Goal: Task Accomplishment & Management: Use online tool/utility

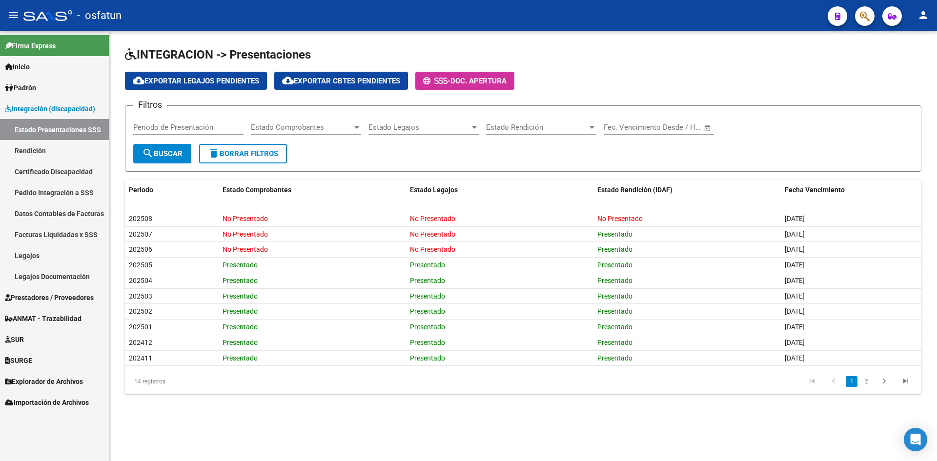
click at [55, 107] on span "Integración (discapacidad)" at bounding box center [50, 109] width 90 height 11
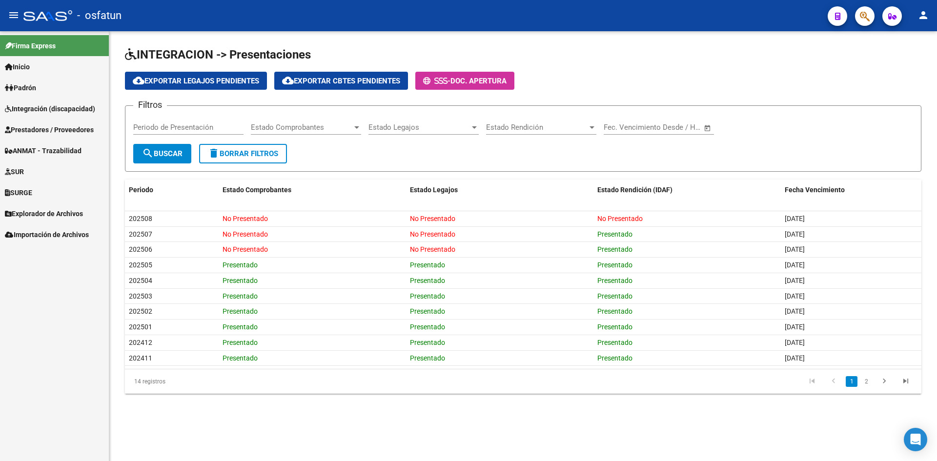
click at [62, 141] on link "ANMAT - Trazabilidad" at bounding box center [54, 150] width 109 height 21
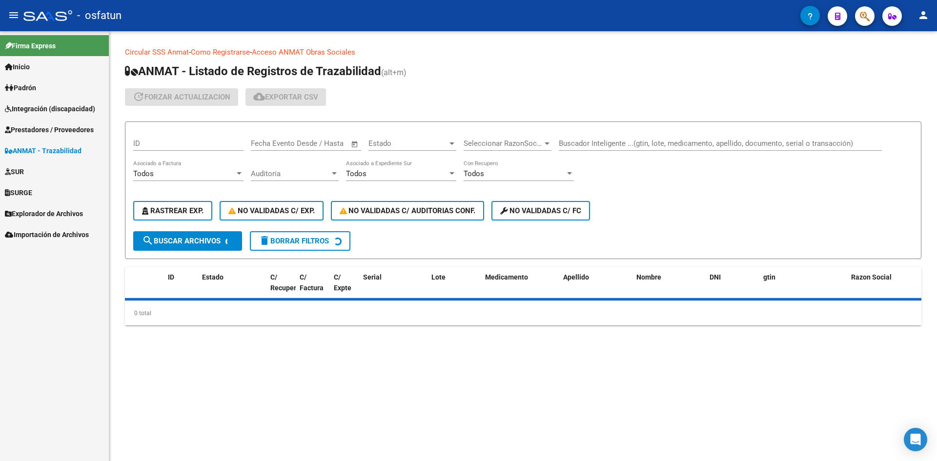
click at [60, 133] on span "Prestadores / Proveedores" at bounding box center [49, 129] width 89 height 11
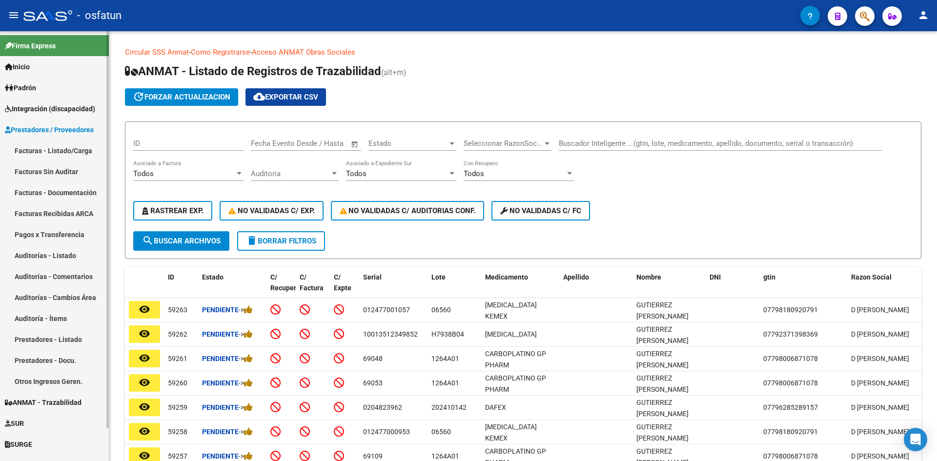
click at [50, 151] on link "Facturas - Listado/Carga" at bounding box center [54, 150] width 109 height 21
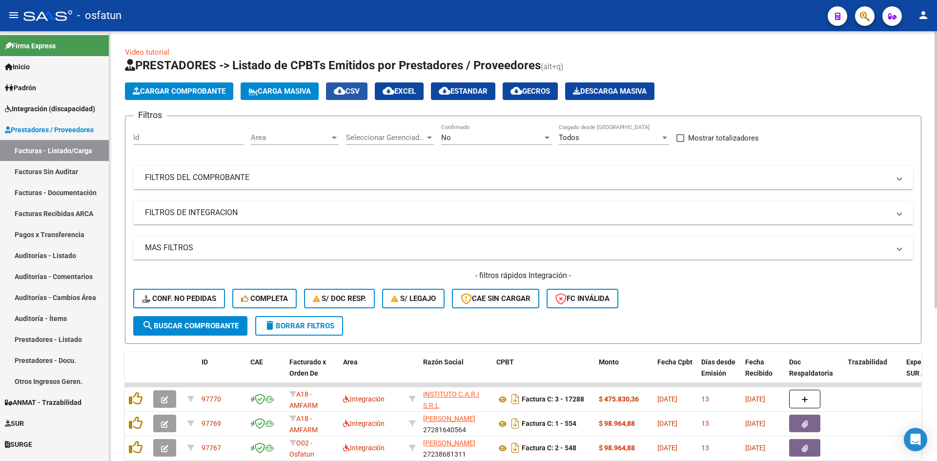
click at [368, 90] on button "cloud_download CSV" at bounding box center [346, 92] width 41 height 18
click at [775, 12] on div "- osfatun" at bounding box center [421, 15] width 797 height 21
click at [315, 141] on span "Area" at bounding box center [290, 137] width 79 height 9
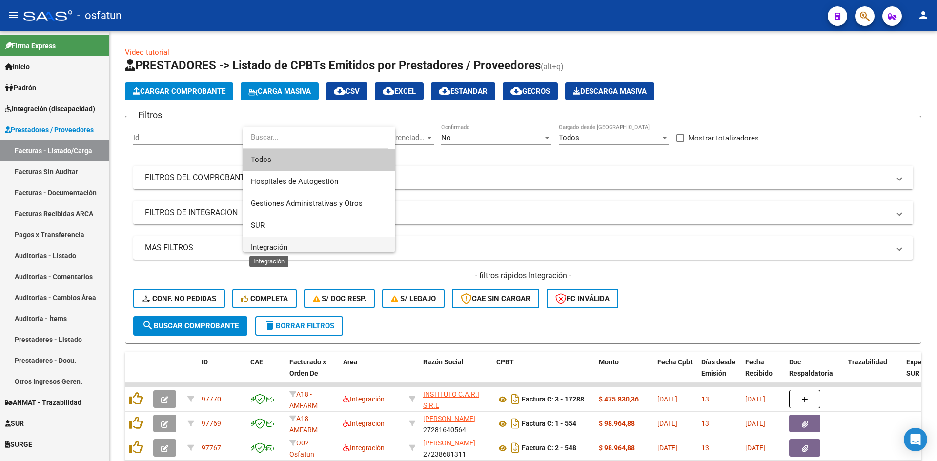
click at [286, 246] on span "Integración" at bounding box center [269, 247] width 37 height 9
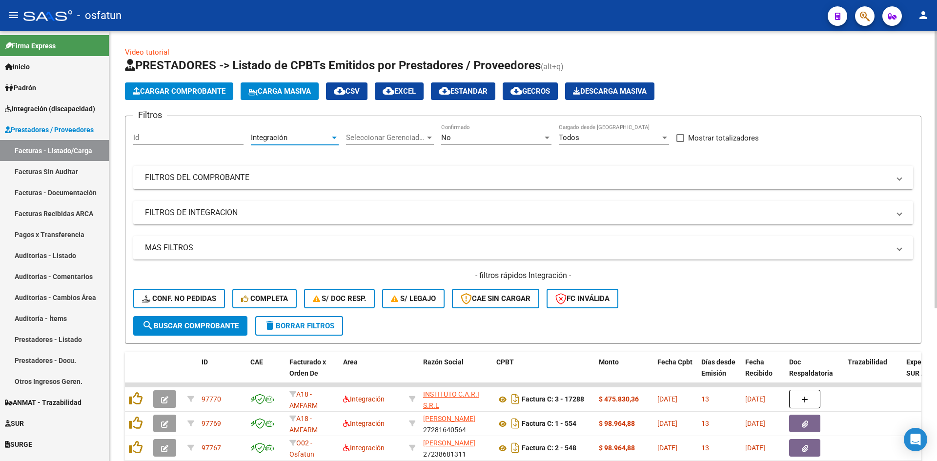
scroll to position [7, 0]
click at [218, 166] on mat-expansion-panel-header "FILTROS DEL COMPROBANTE" at bounding box center [523, 177] width 780 height 23
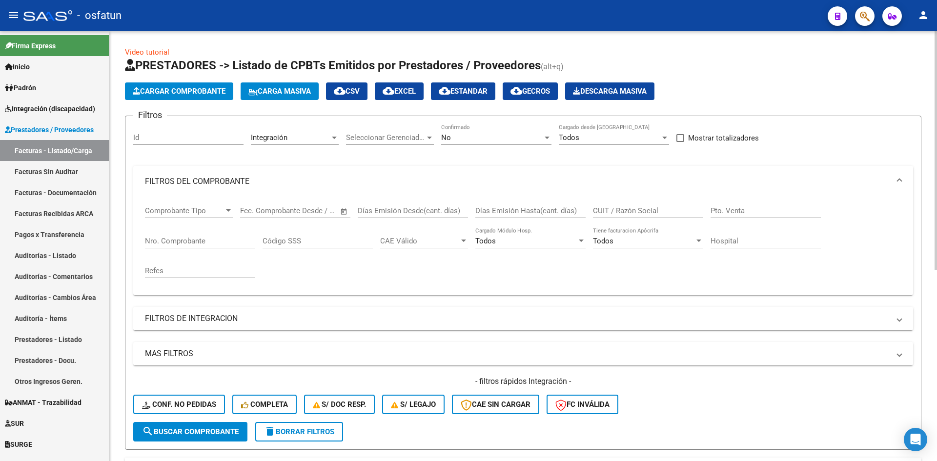
click at [226, 317] on mat-panel-title "FILTROS DE INTEGRACION" at bounding box center [517, 318] width 745 height 11
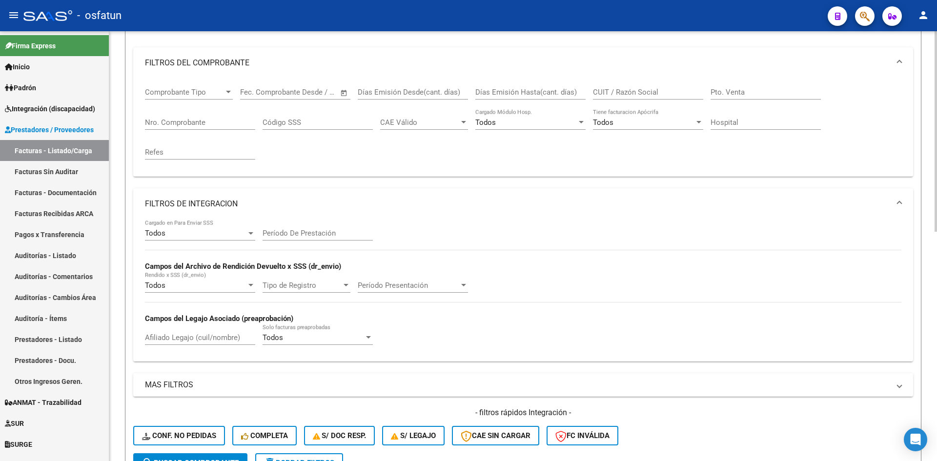
scroll to position [146, 0]
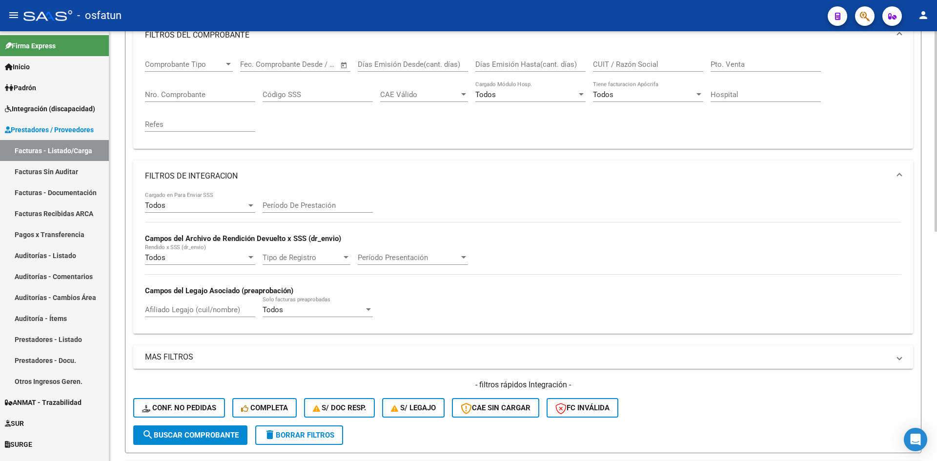
click at [325, 204] on input "Período De Prestación" at bounding box center [318, 205] width 110 height 9
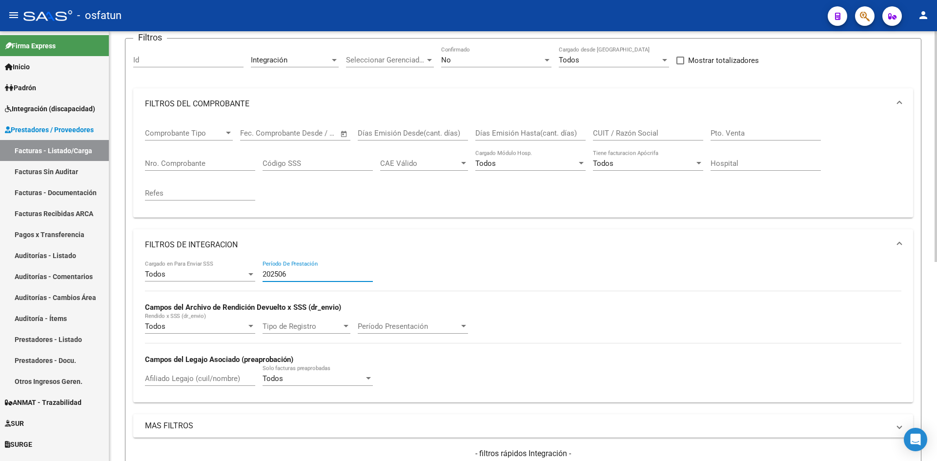
scroll to position [0, 0]
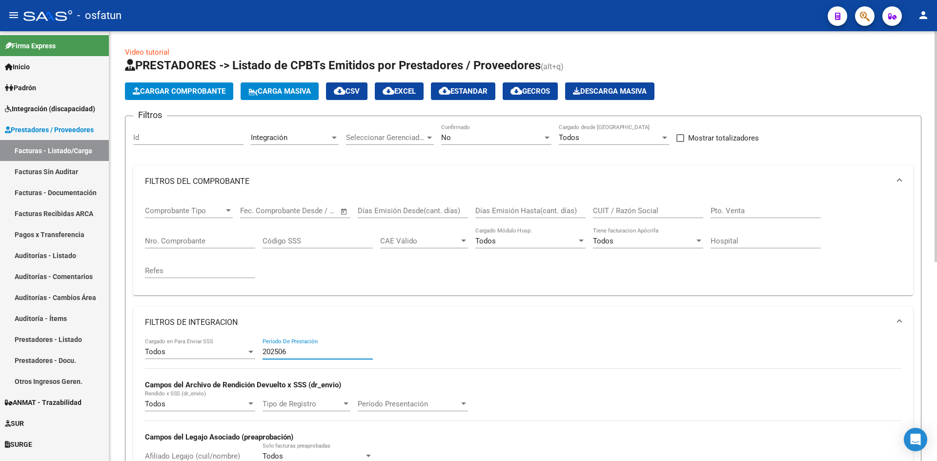
click at [482, 134] on div "No" at bounding box center [492, 137] width 102 height 9
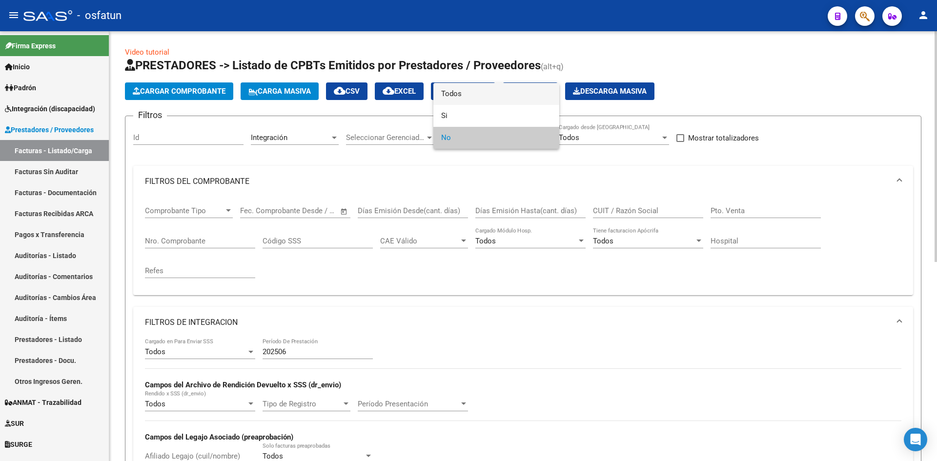
click at [469, 93] on span "Todos" at bounding box center [496, 94] width 110 height 22
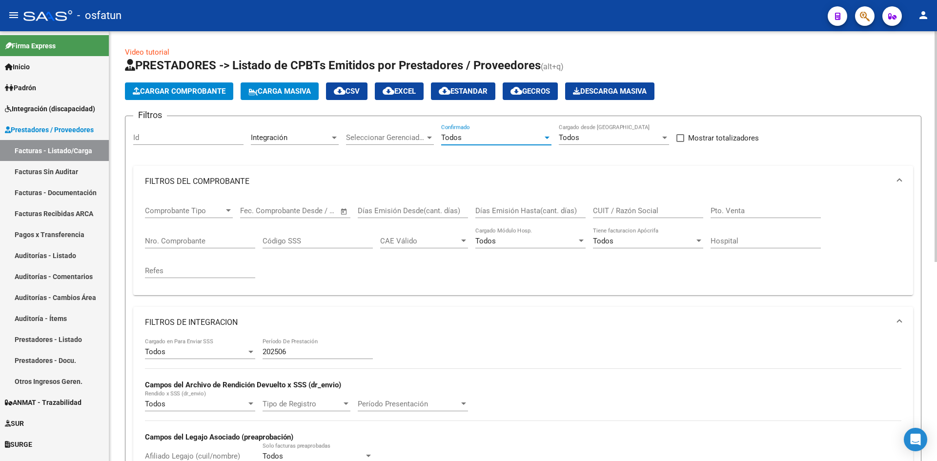
scroll to position [244, 0]
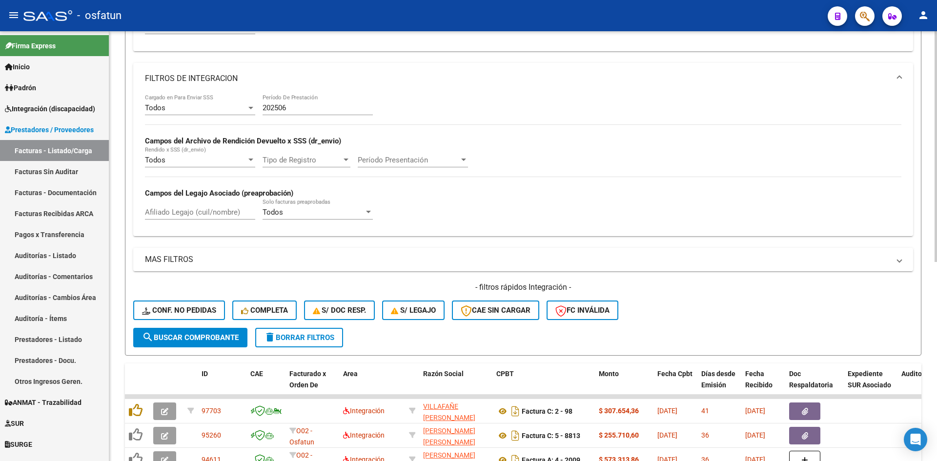
click at [207, 330] on button "search Buscar Comprobante" at bounding box center [190, 338] width 114 height 20
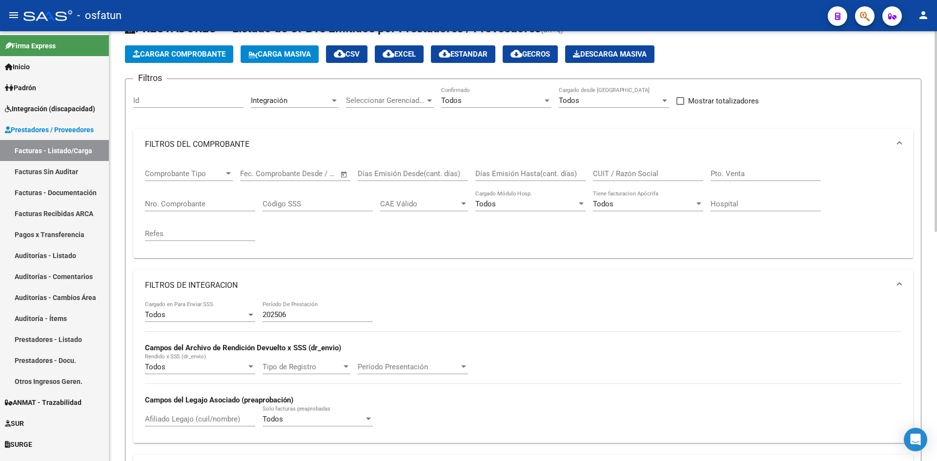
scroll to position [0, 0]
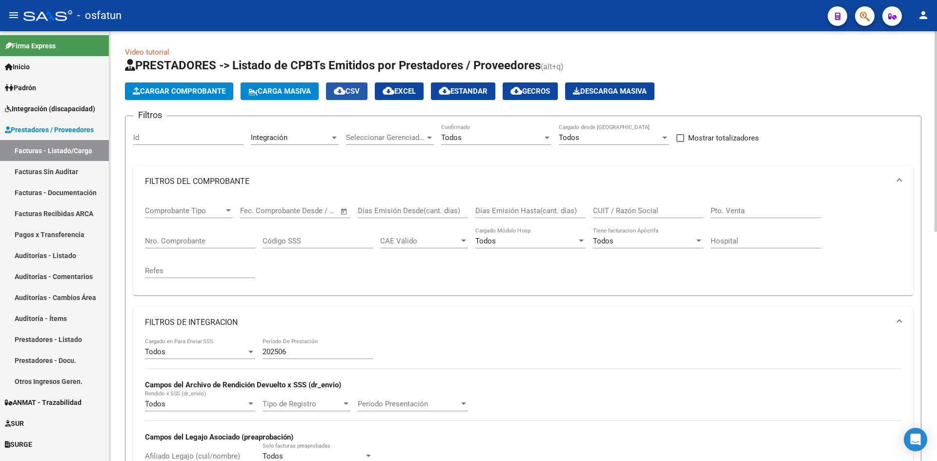
click at [342, 86] on mat-icon "cloud_download" at bounding box center [340, 91] width 12 height 12
click at [323, 350] on input "202506" at bounding box center [318, 352] width 110 height 9
type input "202508"
click at [342, 88] on mat-icon "cloud_download" at bounding box center [340, 91] width 12 height 12
click at [324, 138] on div "Integración" at bounding box center [290, 137] width 79 height 9
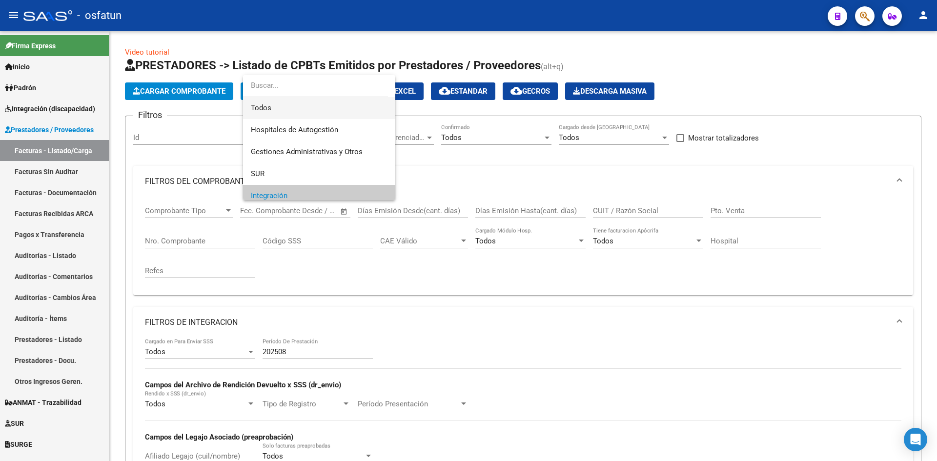
click at [282, 111] on span "Todos" at bounding box center [319, 108] width 137 height 22
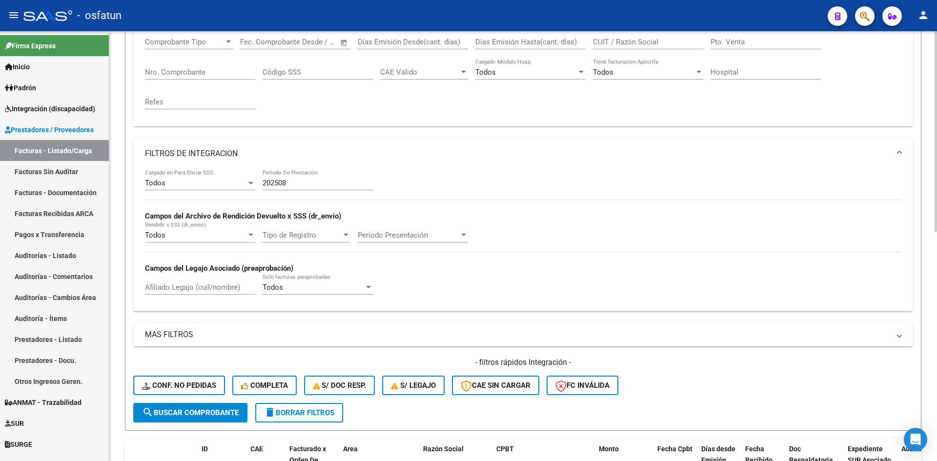
scroll to position [244, 0]
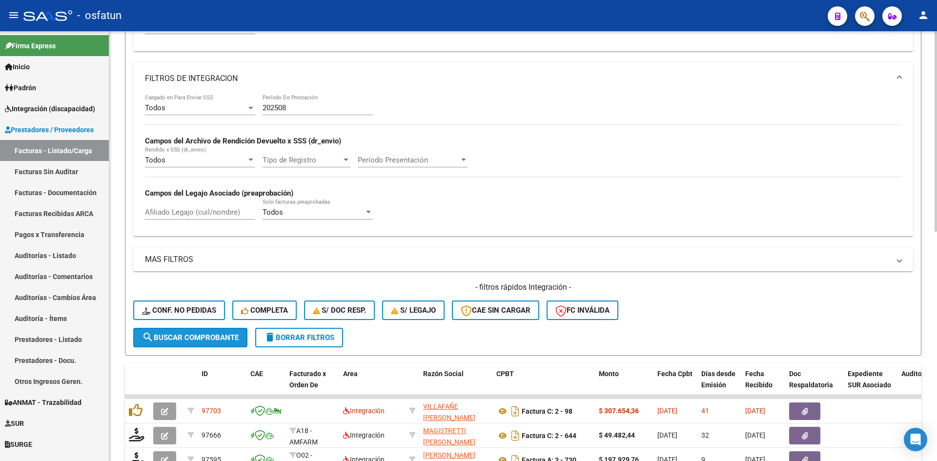
click at [210, 332] on button "search Buscar Comprobante" at bounding box center [190, 338] width 114 height 20
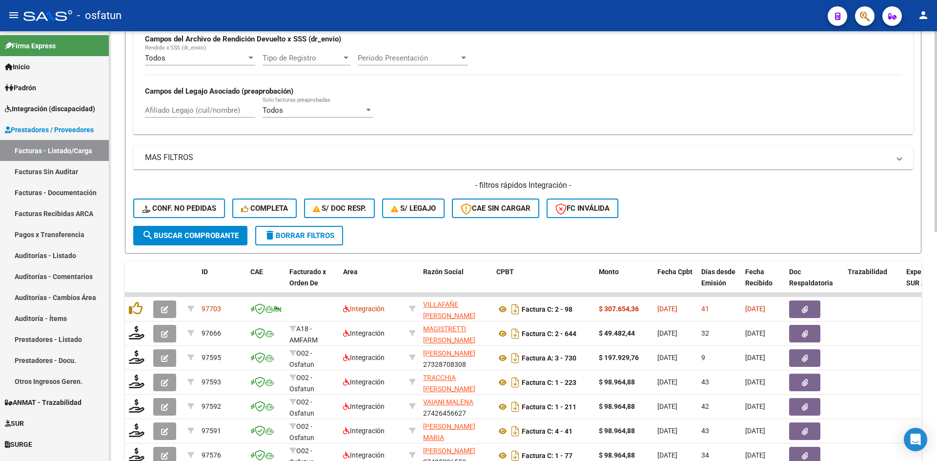
click at [297, 232] on span "delete Borrar Filtros" at bounding box center [299, 235] width 70 height 9
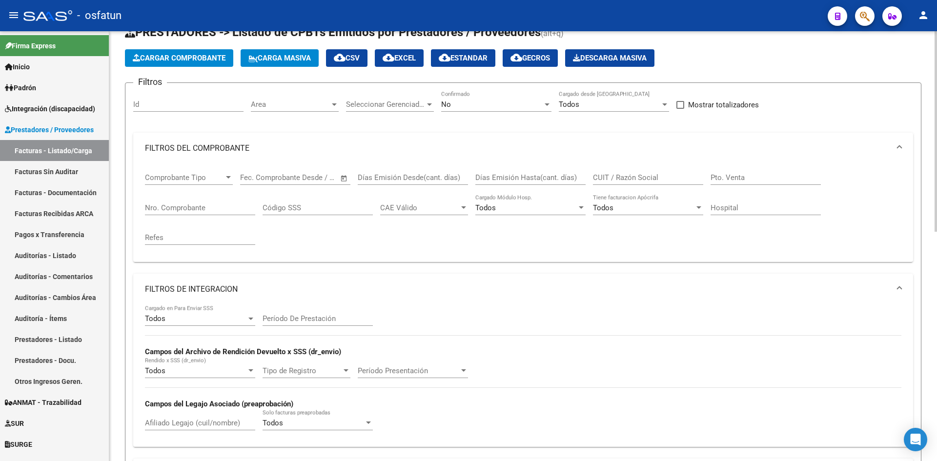
scroll to position [0, 0]
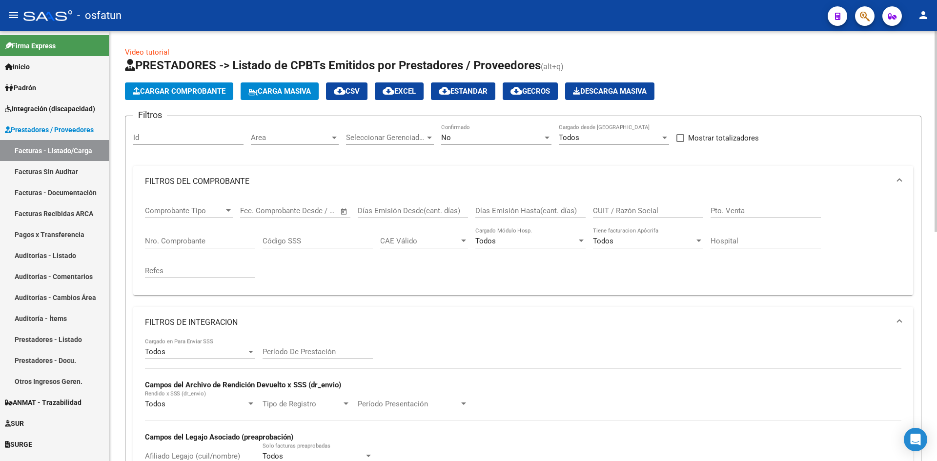
click at [896, 317] on mat-expansion-panel-header "FILTROS DE INTEGRACION" at bounding box center [523, 322] width 780 height 31
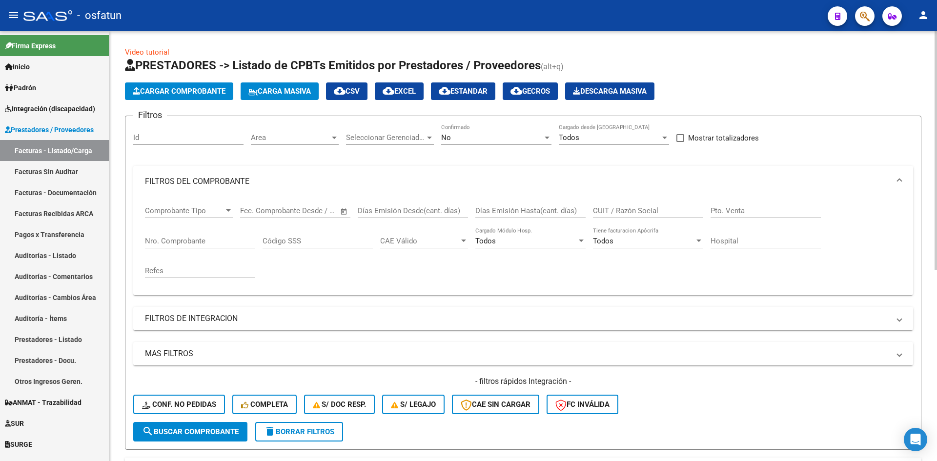
drag, startPoint x: 744, startPoint y: 394, endPoint x: 662, endPoint y: 395, distance: 82.5
click at [744, 394] on div "- filtros rápidos Integración - Conf. no pedidas Completa S/ Doc Resp. S/ legaj…" at bounding box center [523, 399] width 780 height 46
click at [597, 161] on div "Filtros Id Area Area Seleccionar Gerenciador Seleccionar Gerenciador No Confirm…" at bounding box center [523, 273] width 780 height 298
click at [900, 181] on span at bounding box center [900, 181] width 4 height 11
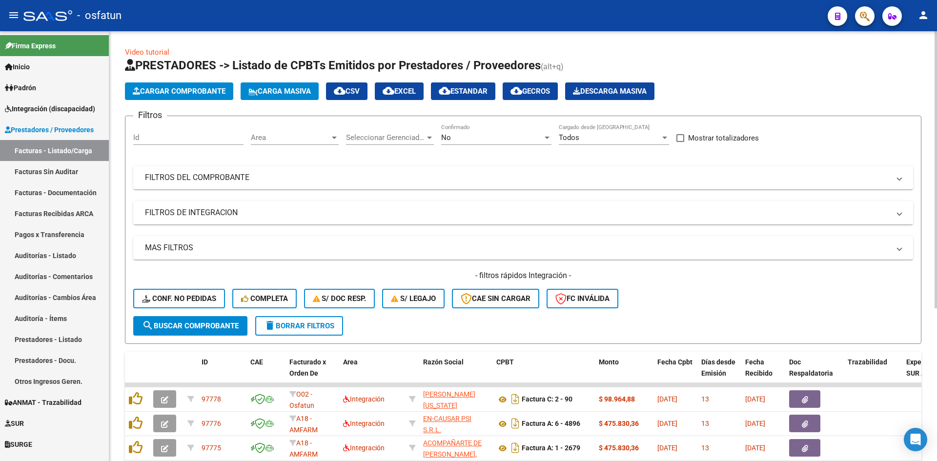
scroll to position [237, 0]
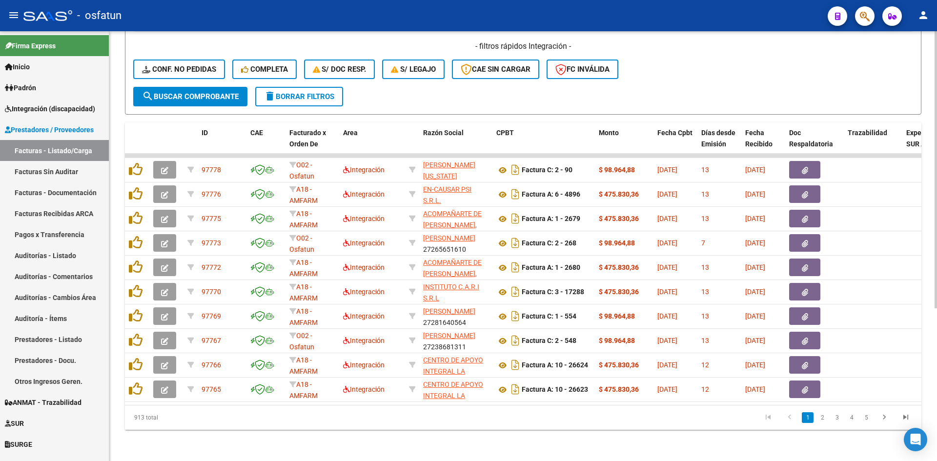
click at [304, 87] on button "delete Borrar Filtros" at bounding box center [299, 97] width 88 height 20
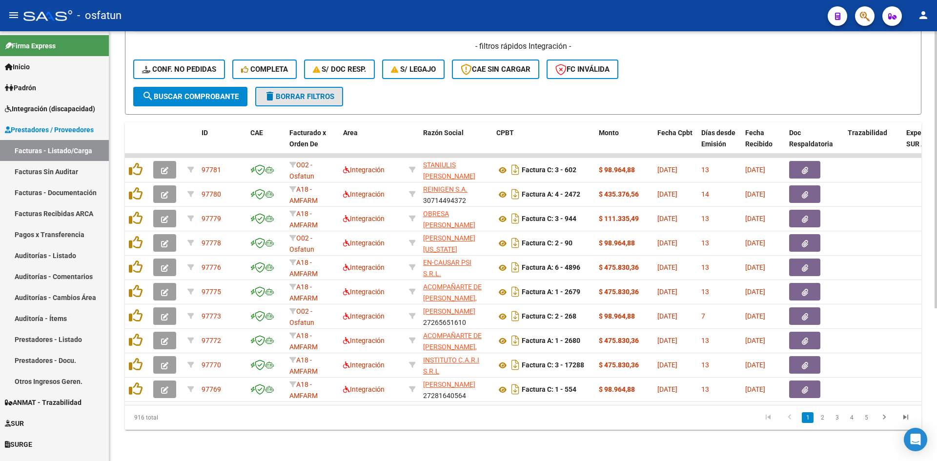
click at [307, 92] on span "delete Borrar Filtros" at bounding box center [299, 96] width 70 height 9
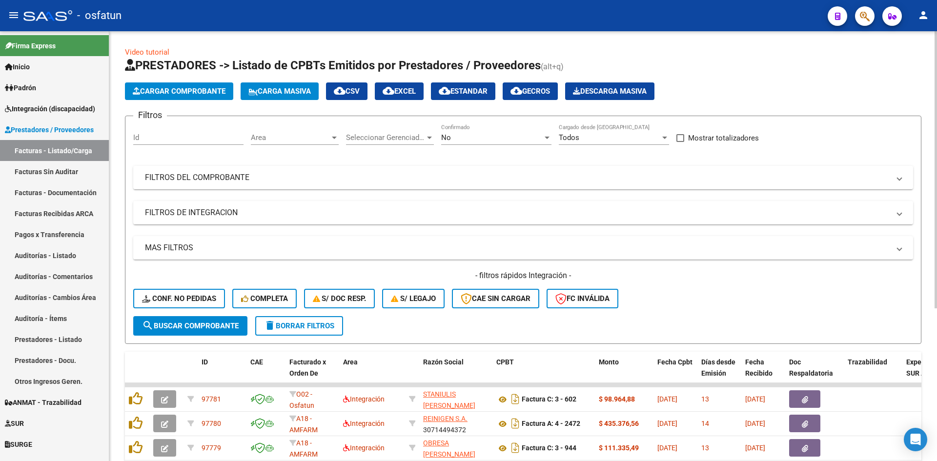
click at [762, 69] on h1 "PRESTADORES -> Listado de CPBTs Emitidos por Prestadores / Proveedores (alt+q)" at bounding box center [523, 66] width 797 height 17
click at [777, 83] on div "Cargar Comprobante Carga Masiva cloud_download CSV cloud_download EXCEL cloud_d…" at bounding box center [523, 92] width 797 height 18
click at [837, 89] on div "Cargar Comprobante Carga Masiva cloud_download CSV cloud_download EXCEL cloud_d…" at bounding box center [523, 92] width 797 height 18
